Goal: Task Accomplishment & Management: Manage account settings

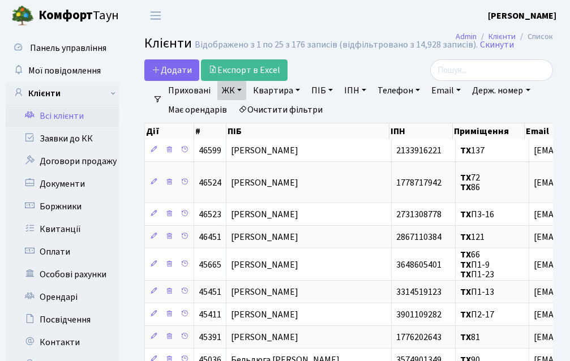
select select "25"
click at [67, 138] on link "Заявки до КК" at bounding box center [62, 138] width 113 height 23
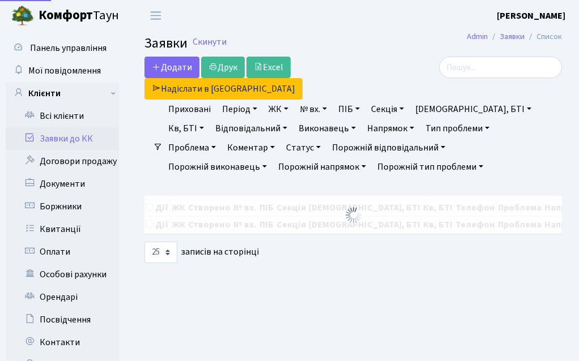
select select "25"
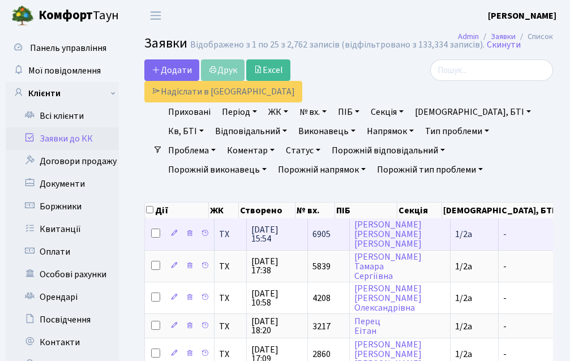
click at [322, 228] on span "6905" at bounding box center [321, 234] width 18 height 12
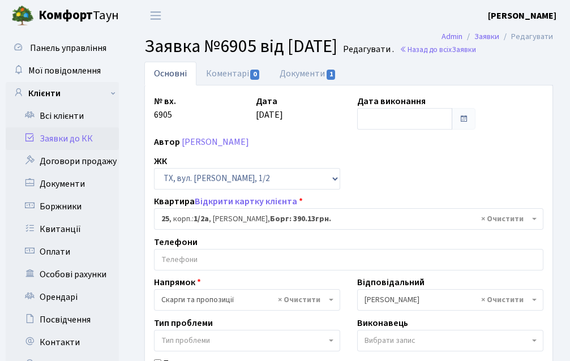
select select "13631"
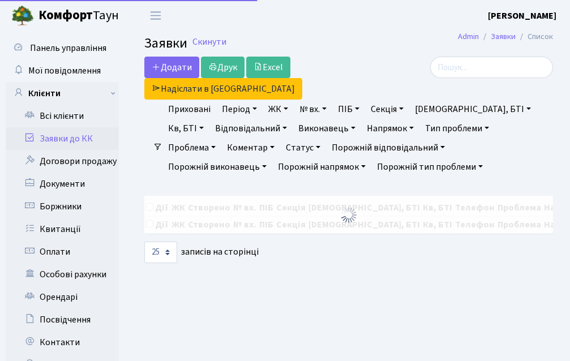
select select "25"
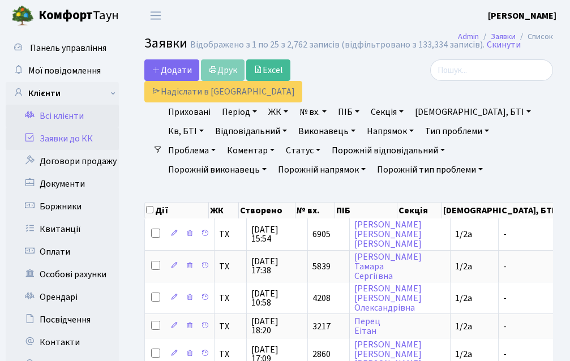
click at [81, 117] on link "Всі клієнти" at bounding box center [62, 116] width 113 height 23
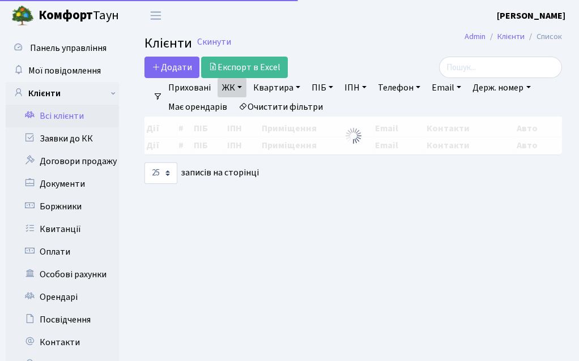
select select "25"
